Goal: Transaction & Acquisition: Purchase product/service

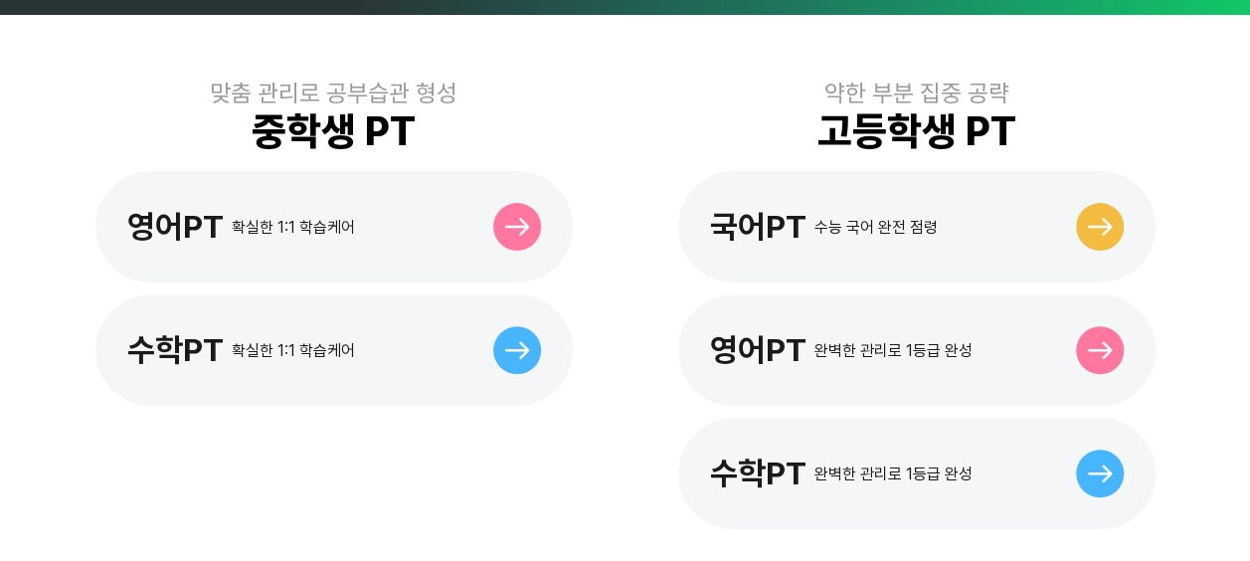
scroll to position [696, 0]
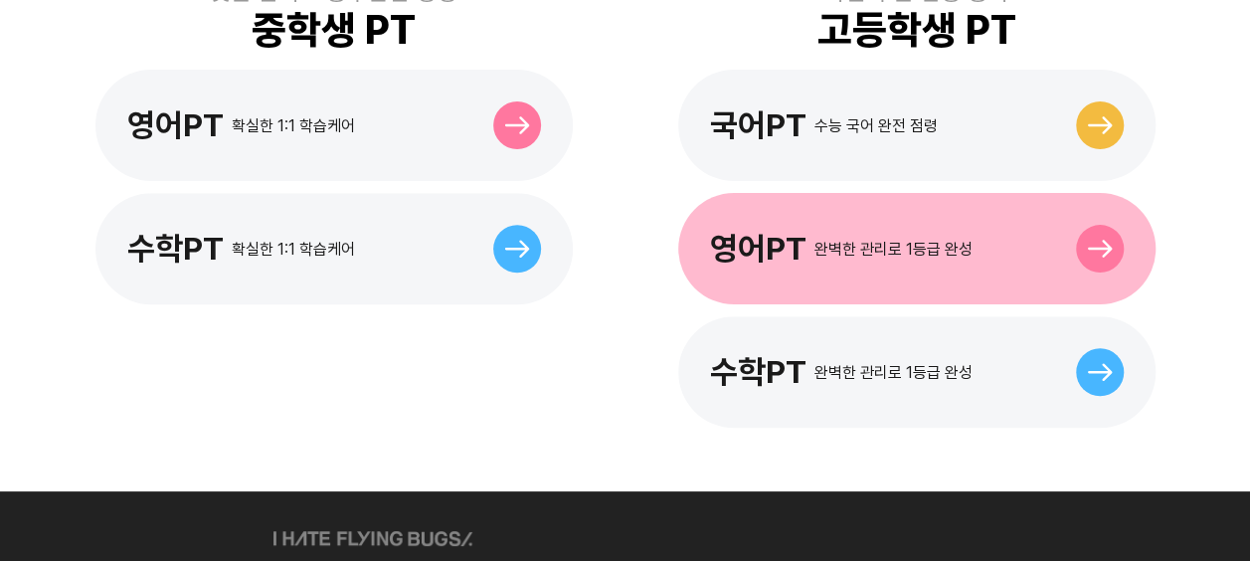
click at [784, 233] on div "영어PT" at bounding box center [758, 249] width 96 height 38
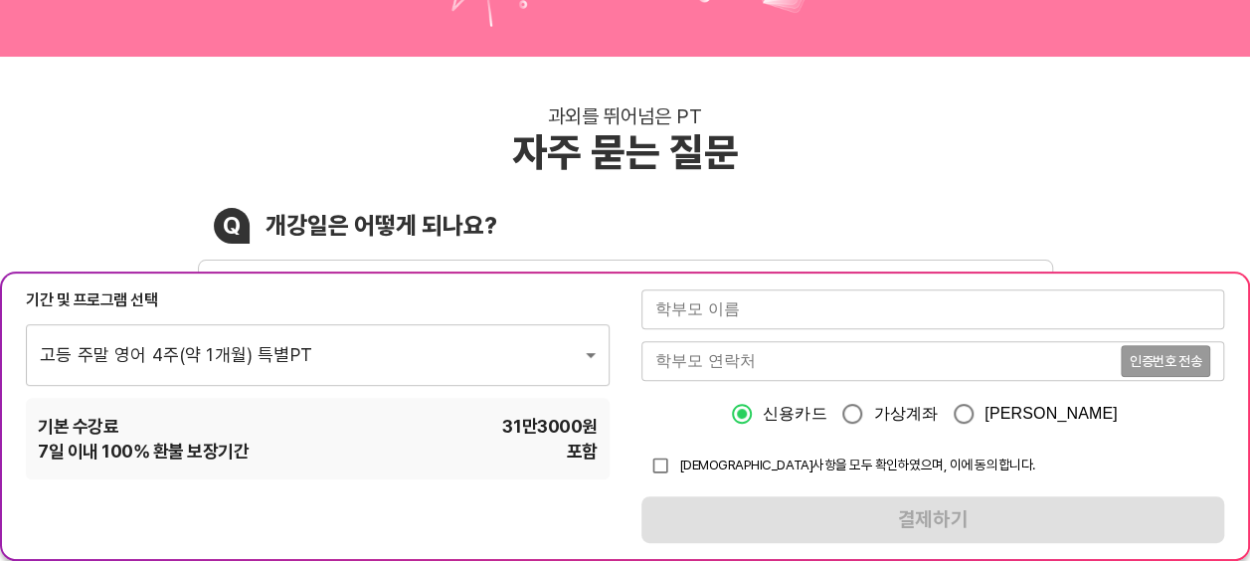
scroll to position [199, 0]
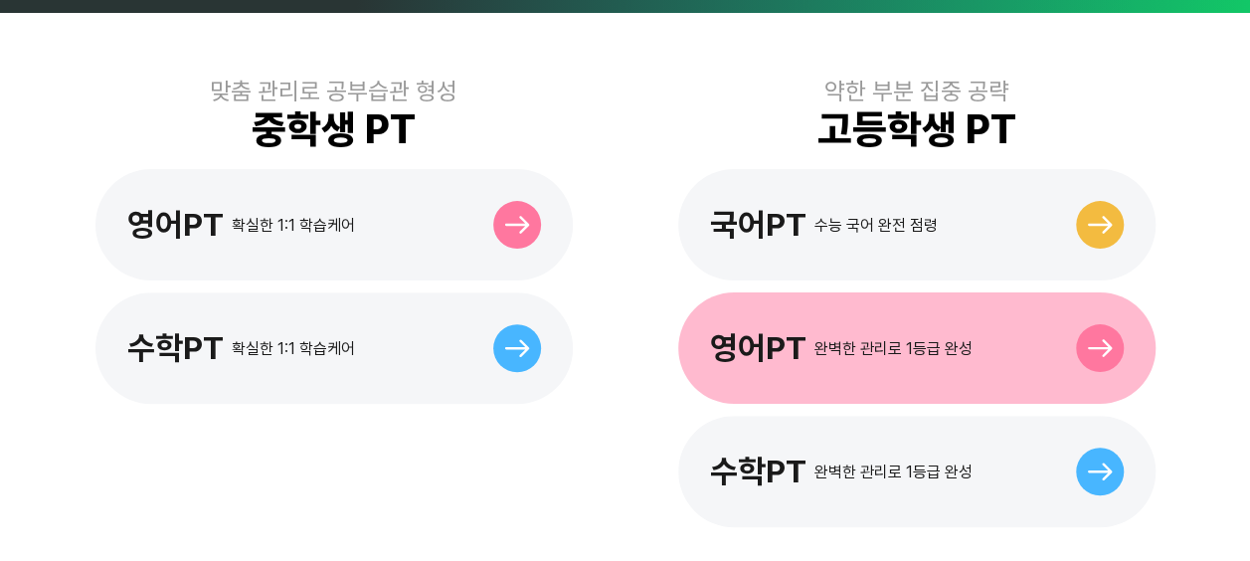
scroll to position [597, 0]
click at [851, 292] on div "영어PT 완벽한 관리로 1등급 완성" at bounding box center [916, 347] width 477 height 111
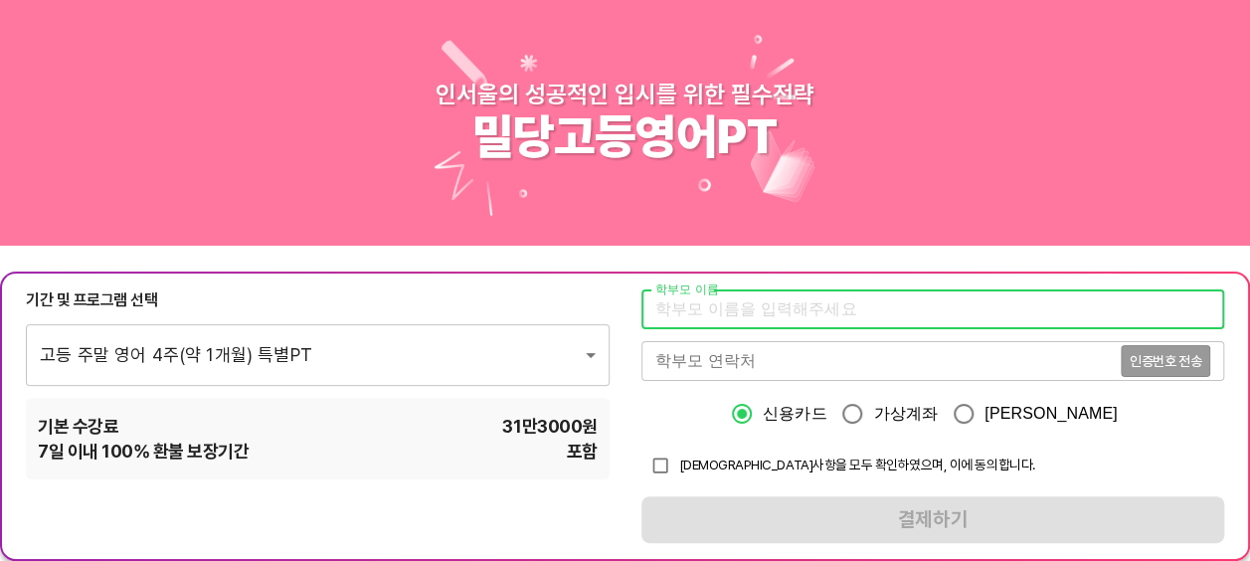
drag, startPoint x: 752, startPoint y: 308, endPoint x: 762, endPoint y: 309, distance: 10.0
click at [752, 308] on input "text" at bounding box center [933, 309] width 584 height 40
type input "ㅇ"
type input "ㅍ"
type input "ㅔ"
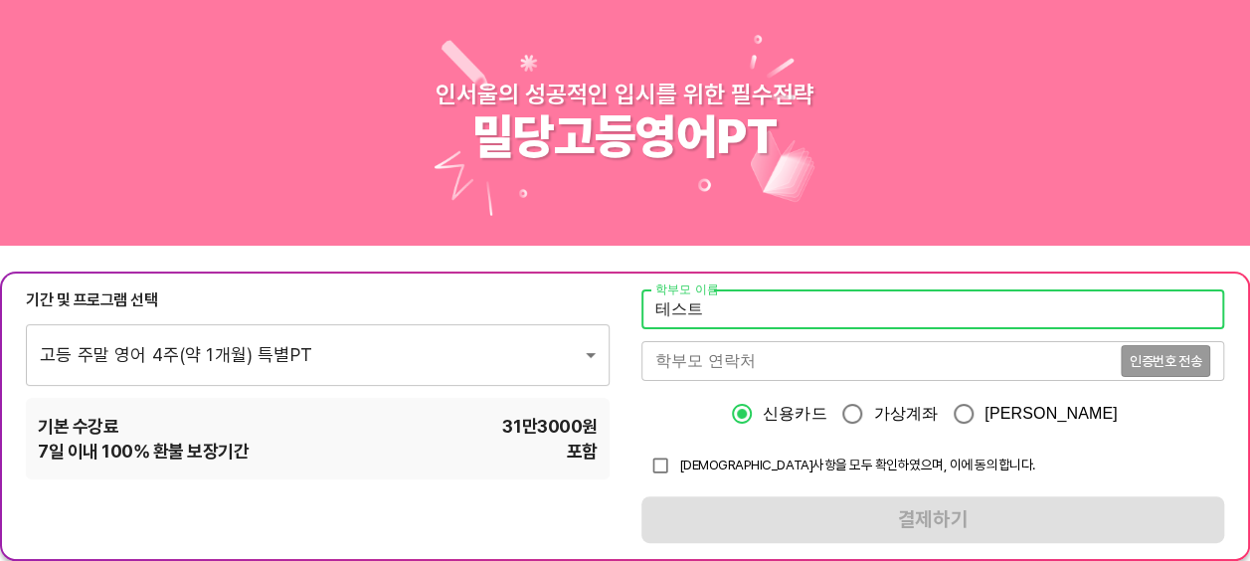
type input "테스트"
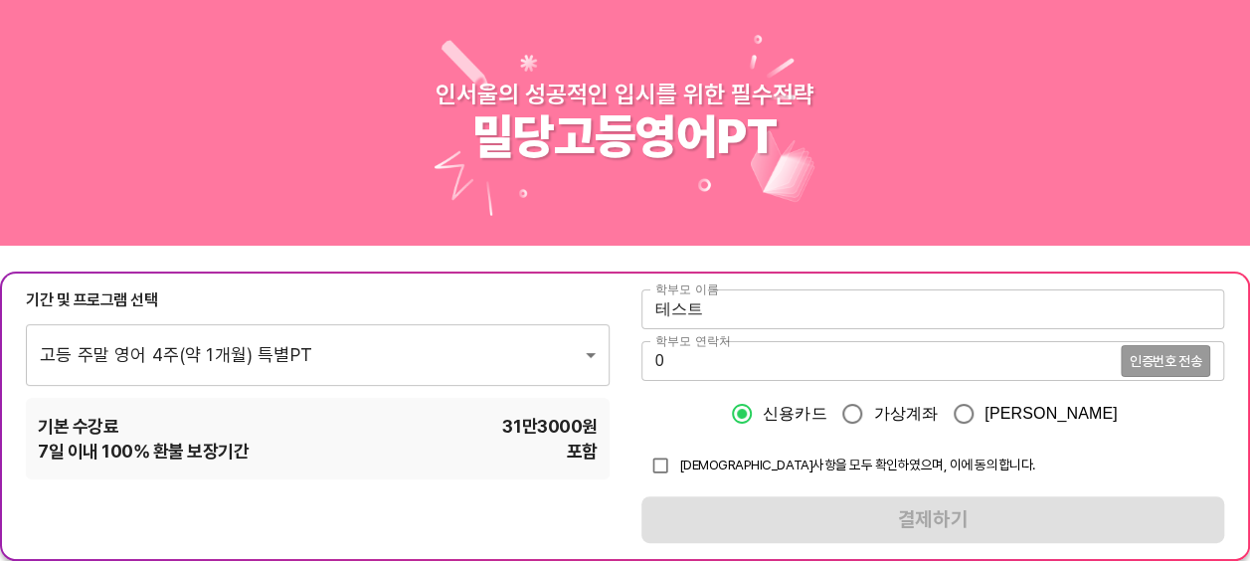
drag, startPoint x: 911, startPoint y: 316, endPoint x: 871, endPoint y: 338, distance: 45.4
click at [911, 316] on input "테스트" at bounding box center [933, 309] width 584 height 40
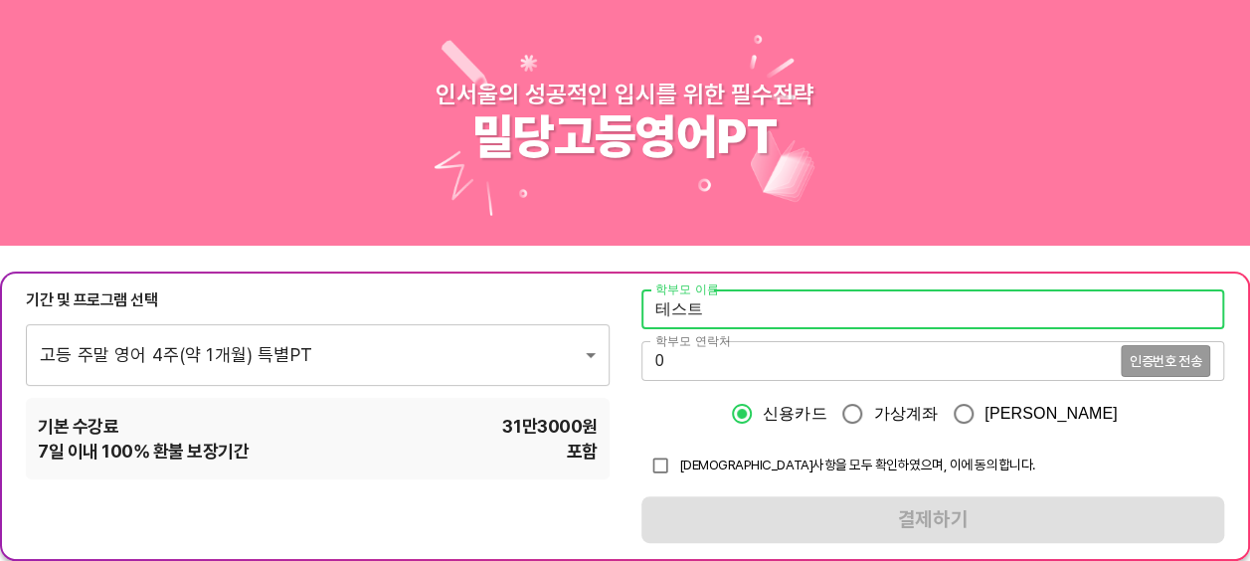
click at [863, 343] on input "0" at bounding box center [880, 361] width 479 height 40
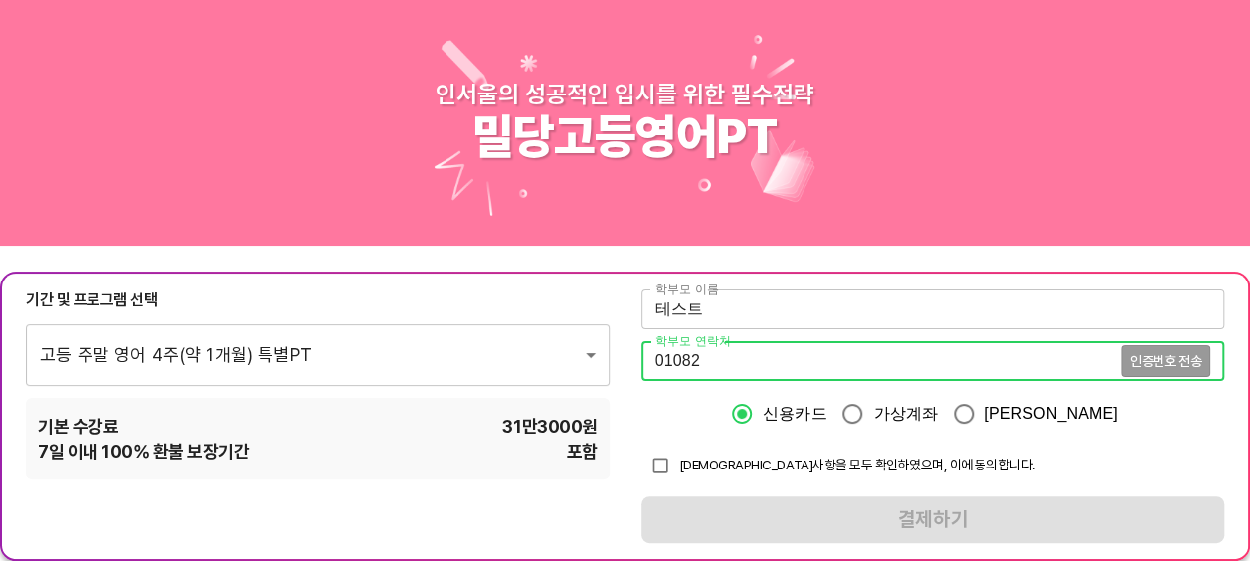
type input "01082549359"
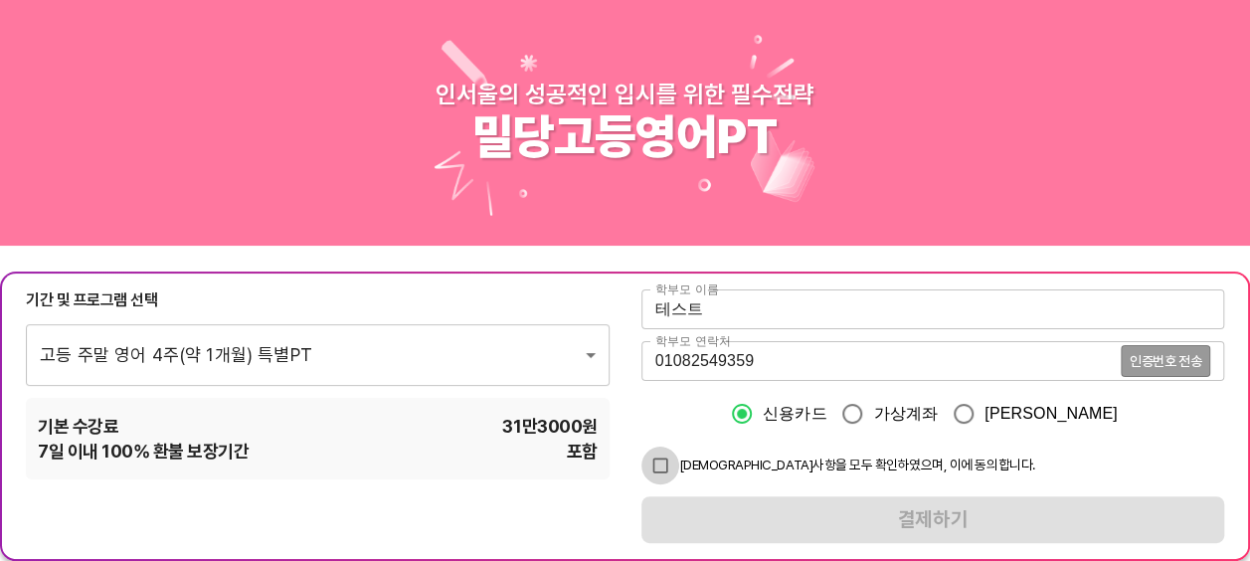
click at [650, 479] on input "checkbox" at bounding box center [660, 465] width 38 height 38
checkbox input "true"
click at [1167, 364] on span "인증번호 전송" at bounding box center [1166, 361] width 72 height 14
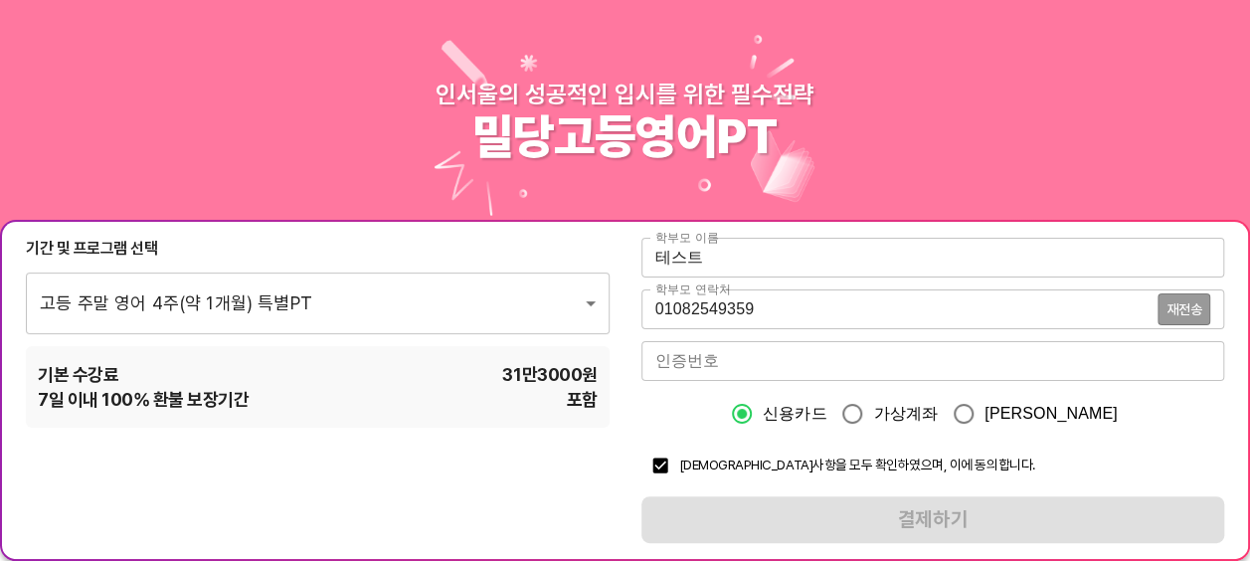
scroll to position [199, 0]
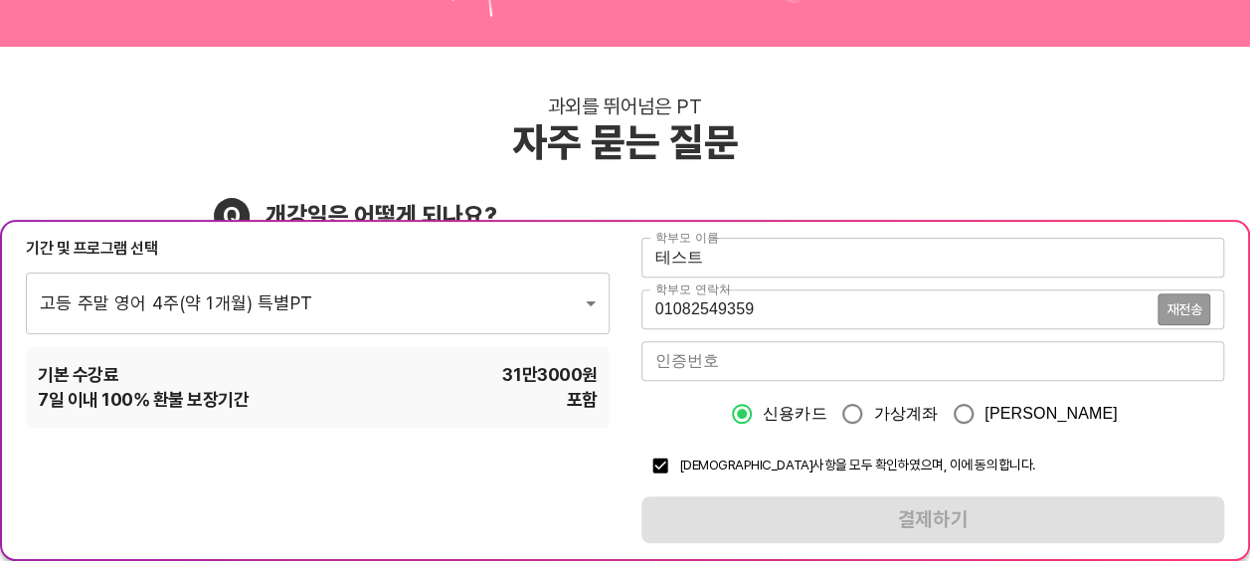
click at [763, 398] on input "신용카드" at bounding box center [742, 414] width 42 height 42
click at [769, 355] on input "number" at bounding box center [933, 361] width 584 height 40
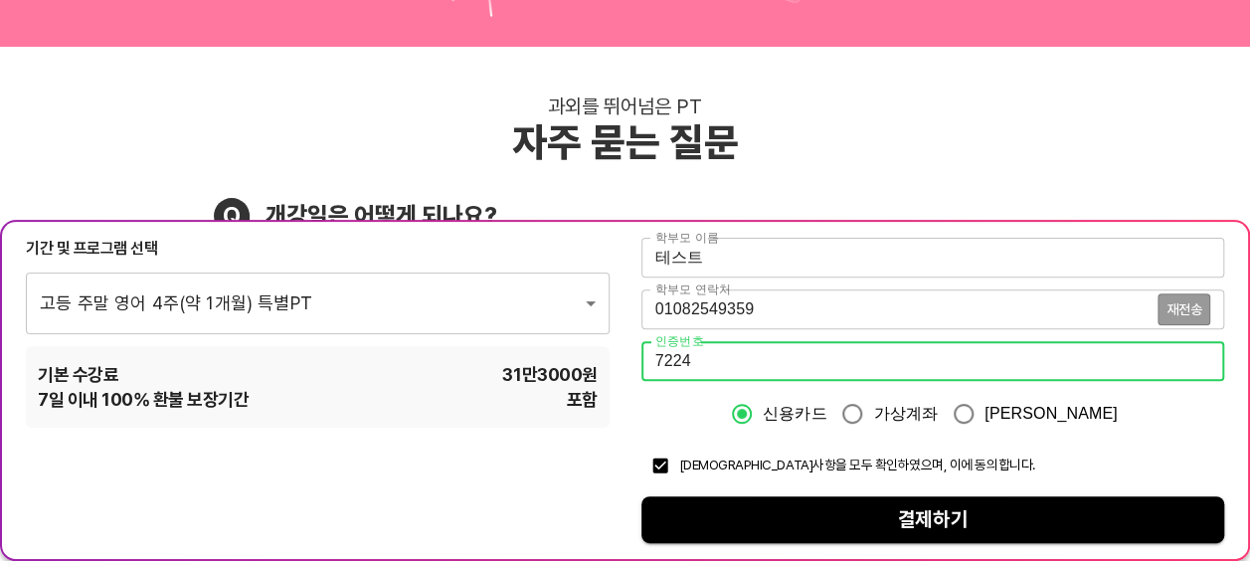
type input "7224"
click at [845, 521] on span "결제하기" at bounding box center [933, 519] width 552 height 35
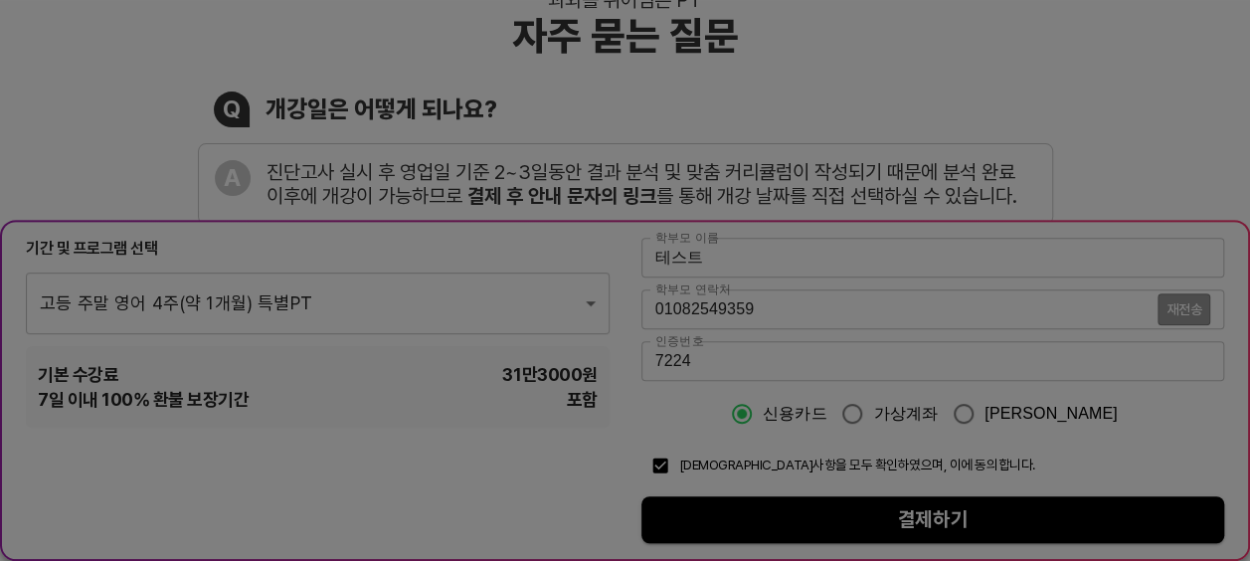
scroll to position [398, 0]
